Goal: Transaction & Acquisition: Purchase product/service

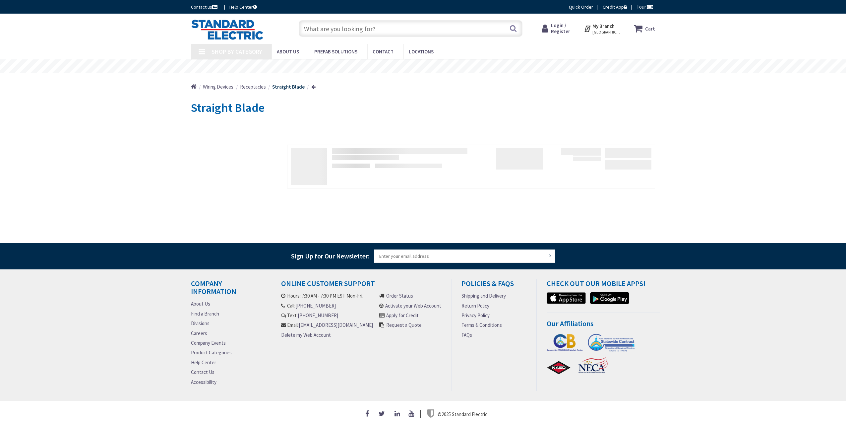
type input "[GEOGRAPHIC_DATA]"
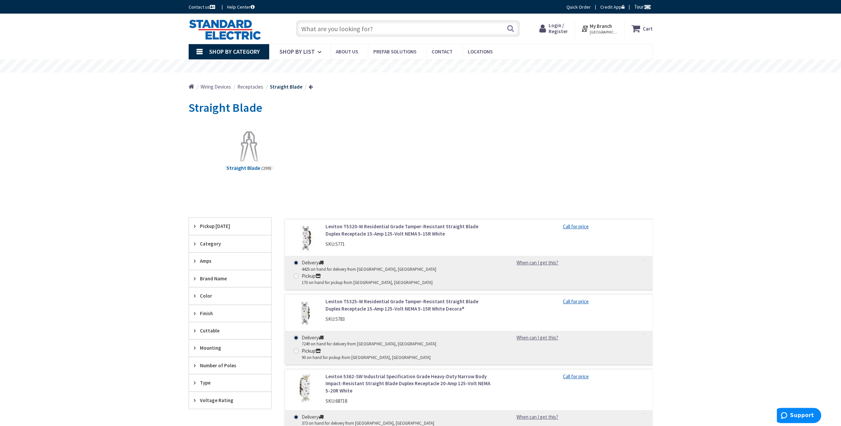
click at [372, 236] on link "Leviton T5320-W Residential Grade Tamper-Resistant Straight Blade Duplex Recept…" at bounding box center [410, 230] width 169 height 14
click at [372, 229] on link "Leviton T5320-W Residential Grade Tamper-Resistant Straight Blade Duplex Recept…" at bounding box center [410, 230] width 169 height 14
click at [368, 228] on link "Leviton T5320-W Residential Grade Tamper-Resistant Straight Blade Duplex Recept…" at bounding box center [410, 230] width 169 height 14
click at [366, 233] on link "Leviton T5320-W Residential Grade Tamper-Resistant Straight Blade Duplex Recept…" at bounding box center [410, 230] width 169 height 14
